Goal: Information Seeking & Learning: Learn about a topic

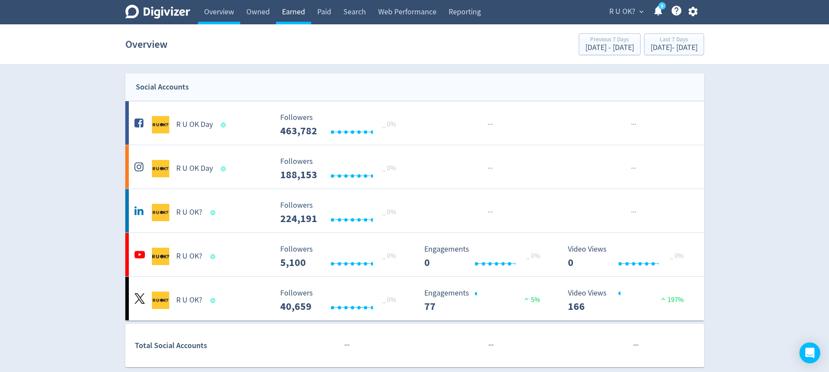
click at [283, 8] on link "Earned" at bounding box center [293, 12] width 35 height 24
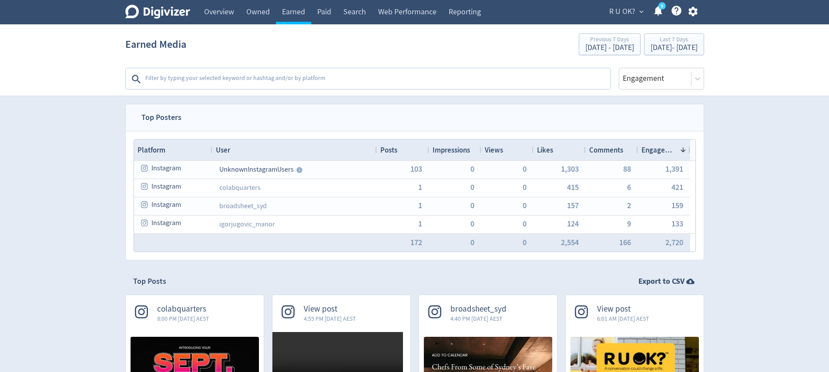
click at [253, 76] on textarea at bounding box center [376, 78] width 465 height 17
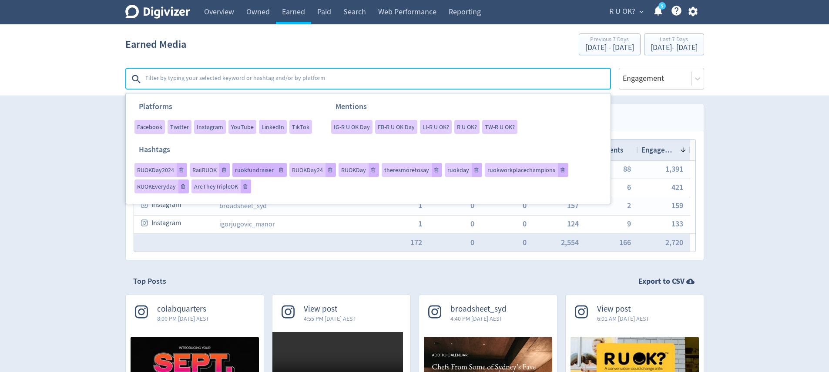
click at [259, 174] on div "ruokfundraiser" at bounding box center [259, 170] width 54 height 14
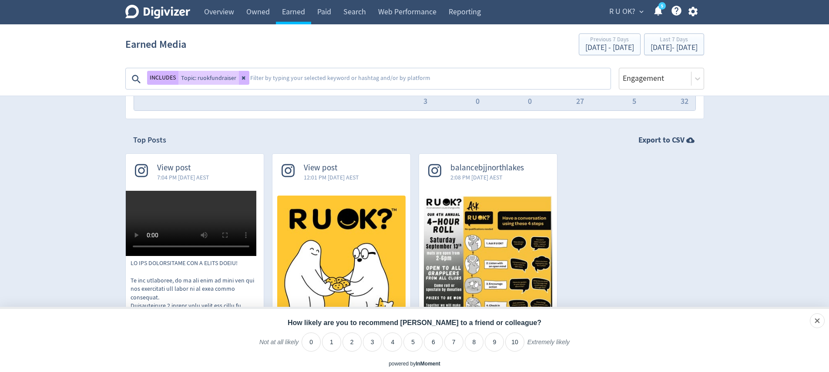
scroll to position [151, 0]
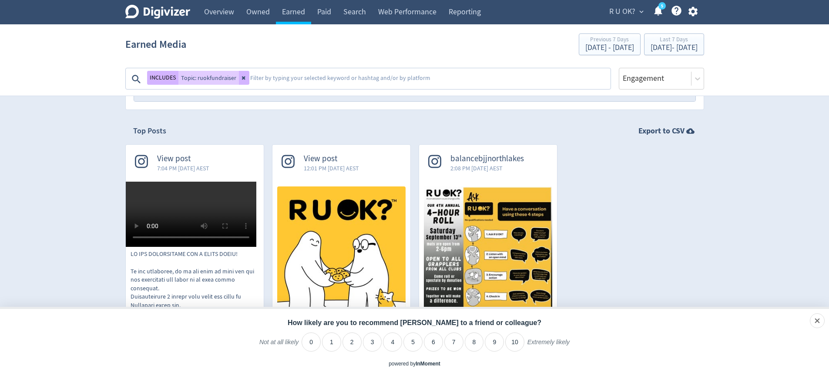
click at [187, 207] on video at bounding box center [191, 214] width 131 height 65
click at [163, 204] on video at bounding box center [191, 214] width 131 height 65
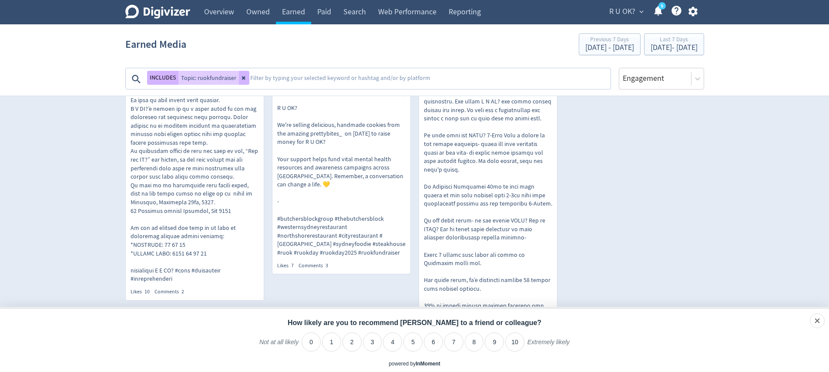
scroll to position [401, 0]
click at [367, 198] on p "R U OK? We're selling delicious, handmade cookies from the amazing prettybites_…" at bounding box center [341, 179] width 128 height 154
click at [650, 49] on div "[DATE] - [DATE]" at bounding box center [673, 48] width 47 height 8
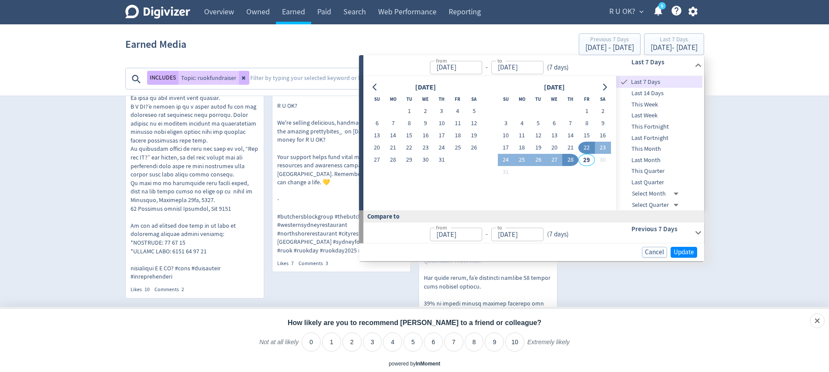
click at [731, 62] on section "Earned Media Previous 7 Days [DATE] - [DATE] Last 7 Days [DATE] - [DATE] INCLUD…" at bounding box center [414, 60] width 829 height 72
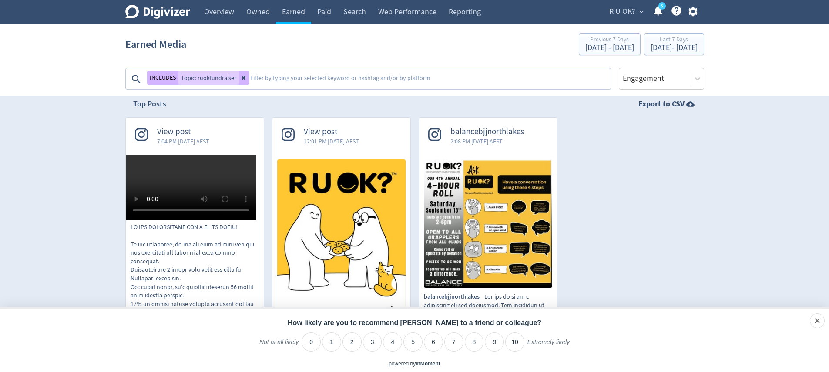
scroll to position [175, 0]
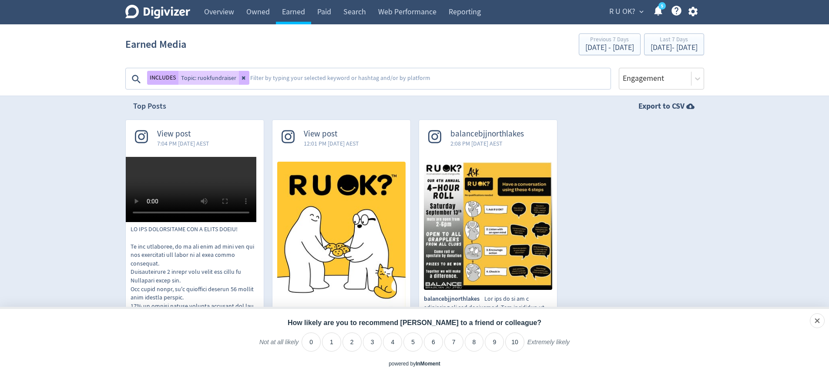
click at [492, 133] on span "balancebjjnorthlakes" at bounding box center [487, 134] width 74 height 10
